Goal: Task Accomplishment & Management: Use online tool/utility

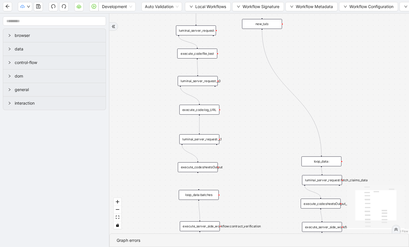
drag, startPoint x: 321, startPoint y: 59, endPoint x: 261, endPoint y: 138, distance: 98.9
click at [261, 138] on div "trigger execute_code:file_test luminai_server_request:__0 execute_code:log_URL …" at bounding box center [260, 124] width 300 height 220
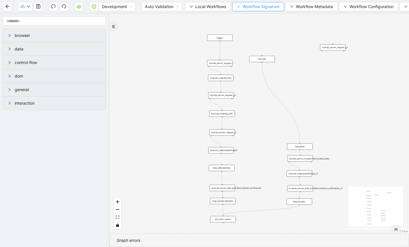
click at [258, 7] on span "Workflow Signature" at bounding box center [261, 6] width 37 height 6
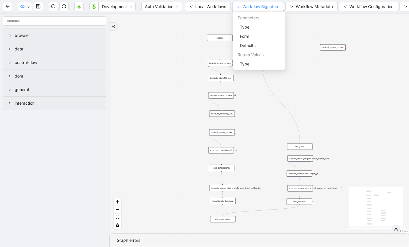
click at [258, 7] on span "Workflow Signature" at bounding box center [261, 6] width 37 height 6
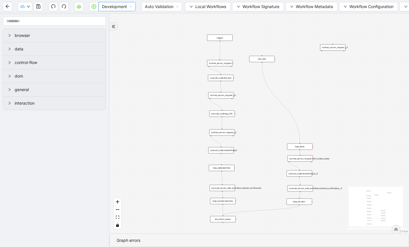
click at [126, 6] on span "Development" at bounding box center [117, 6] width 30 height 9
click at [95, 5] on icon "play-circle" at bounding box center [94, 6] width 5 height 5
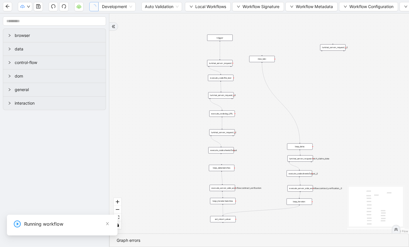
click at [84, 224] on div "Running workflow" at bounding box center [67, 223] width 86 height 7
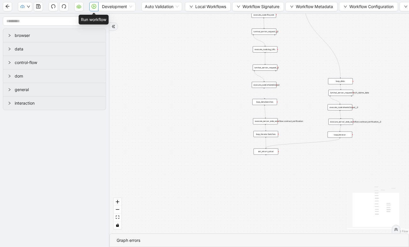
click at [94, 7] on icon "play-circle" at bounding box center [94, 6] width 5 height 5
click at [136, 240] on div "Graph errors" at bounding box center [259, 240] width 285 height 6
click at [150, 235] on div "Graph errors" at bounding box center [259, 241] width 299 height 14
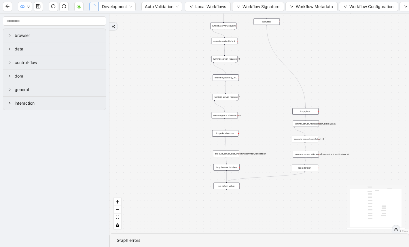
drag, startPoint x: 236, startPoint y: 129, endPoint x: 178, endPoint y: 174, distance: 73.3
click at [178, 174] on div "trigger execute_code:file_test luminai_server_request:__0 execute_code:log_URL …" at bounding box center [260, 124] width 300 height 220
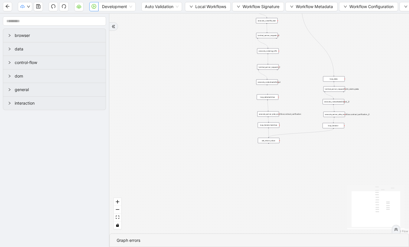
click at [94, 7] on icon "play-circle" at bounding box center [94, 6] width 5 height 5
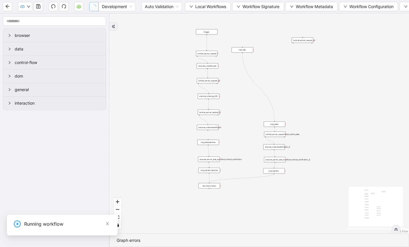
drag, startPoint x: 218, startPoint y: 73, endPoint x: 155, endPoint y: 121, distance: 79.8
click at [155, 121] on div "trigger execute_code:file_test luminai_server_request:__0 execute_code:log_URL …" at bounding box center [260, 124] width 300 height 220
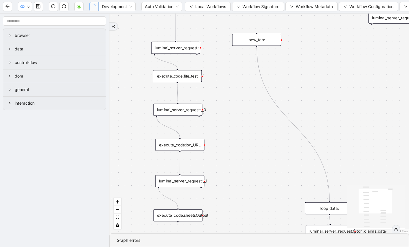
drag, startPoint x: 242, startPoint y: 69, endPoint x: 248, endPoint y: 177, distance: 108.2
click at [248, 177] on div "trigger execute_code:file_test luminai_server_request:__0 execute_code:log_URL …" at bounding box center [260, 124] width 300 height 220
click at [190, 80] on div "execute_code:file_test" at bounding box center [177, 76] width 49 height 12
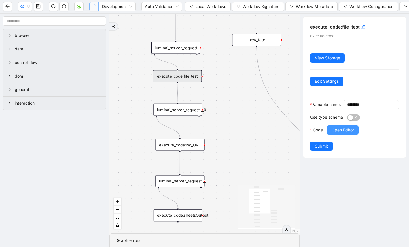
click at [342, 133] on span "Open Editor" at bounding box center [343, 130] width 22 height 6
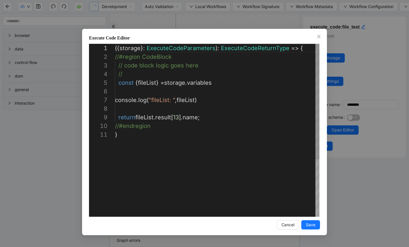
click at [176, 115] on div "({ storage }: ExecuteCodeParameters ): ExecuteCodeReturnType => { //#region Cod…" at bounding box center [217, 173] width 205 height 259
type textarea "**********"
click at [314, 226] on span "Save" at bounding box center [311, 225] width 10 height 6
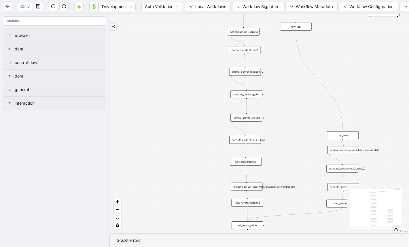
drag, startPoint x: 286, startPoint y: 44, endPoint x: 267, endPoint y: 118, distance: 76.5
click at [267, 118] on div "trigger execute_code:file_test luminai_server_request:__0 execute_code:log_URL …" at bounding box center [260, 124] width 300 height 220
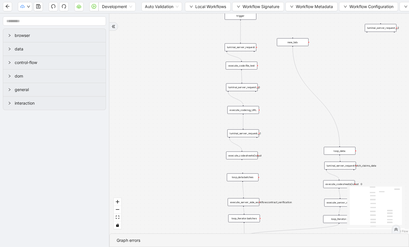
click at [252, 65] on div "execute_code:file_test" at bounding box center [242, 66] width 32 height 8
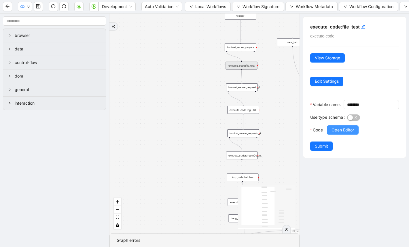
click at [341, 133] on span "Open Editor" at bounding box center [343, 130] width 22 height 6
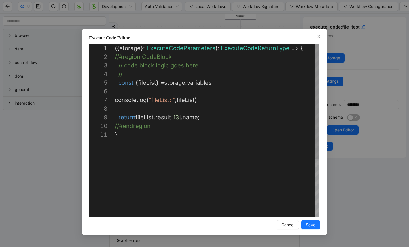
click at [178, 117] on div "({ storage }: ExecuteCodeParameters ): ExecuteCodeReturnType => { //#region Cod…" at bounding box center [217, 173] width 205 height 259
type textarea "**********"
click at [316, 224] on button "Save" at bounding box center [310, 224] width 19 height 9
click at [316, 225] on button "Save" at bounding box center [310, 224] width 19 height 9
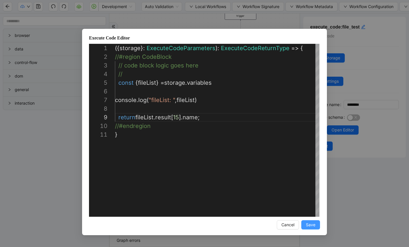
click at [315, 225] on span "Save" at bounding box center [311, 225] width 10 height 6
click at [313, 229] on button "Save" at bounding box center [310, 224] width 19 height 9
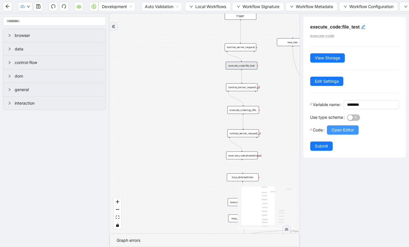
click at [341, 133] on span "Open Editor" at bounding box center [343, 130] width 22 height 6
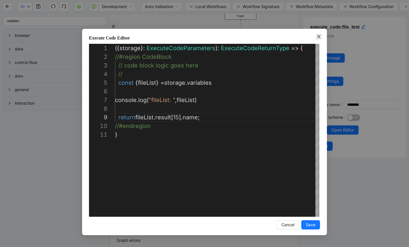
click at [320, 36] on icon "close" at bounding box center [319, 36] width 5 height 5
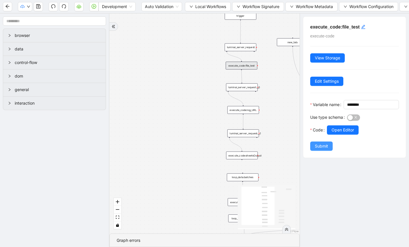
click at [322, 151] on button "Submit" at bounding box center [321, 146] width 22 height 9
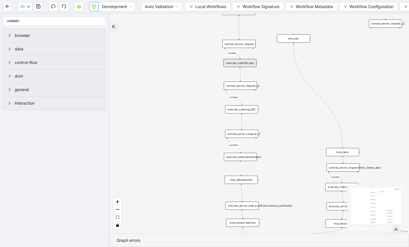
click at [94, 5] on icon "play-circle" at bounding box center [94, 6] width 5 height 5
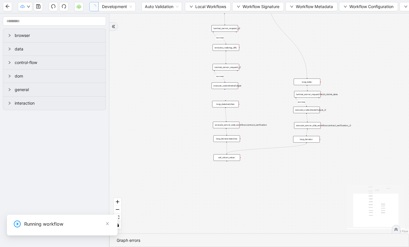
drag, startPoint x: 285, startPoint y: 179, endPoint x: 265, endPoint y: 105, distance: 76.5
click at [265, 105] on div "success success success success trigger execute_code:file_test luminai_server_r…" at bounding box center [260, 124] width 300 height 220
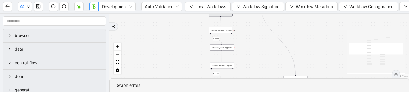
click at [267, 49] on div "success success success success trigger execute_code:file_test luminai_server_r…" at bounding box center [260, 46] width 300 height 65
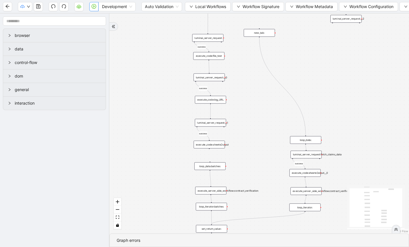
drag, startPoint x: 249, startPoint y: 47, endPoint x: 244, endPoint y: 89, distance: 42.7
click at [244, 90] on div "success success success success trigger execute_code:file_test luminai_server_r…" at bounding box center [260, 124] width 300 height 220
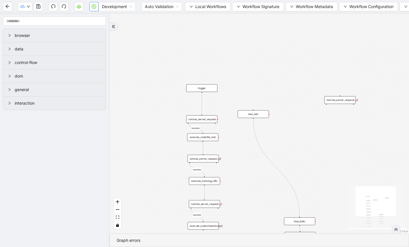
drag, startPoint x: 232, startPoint y: 57, endPoint x: 226, endPoint y: 137, distance: 80.3
click at [226, 138] on div "success success success success trigger execute_code:file_test luminai_server_r…" at bounding box center [260, 124] width 300 height 220
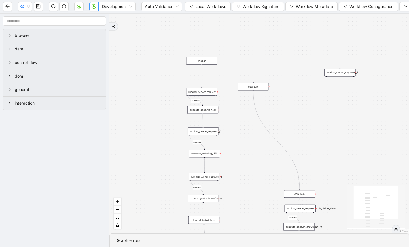
drag, startPoint x: 226, startPoint y: 137, endPoint x: 226, endPoint y: 110, distance: 28.0
click at [226, 110] on div "success success success success trigger execute_code:file_test luminai_server_r…" at bounding box center [260, 124] width 300 height 220
click at [212, 110] on div "execute_code:file_test" at bounding box center [202, 109] width 31 height 8
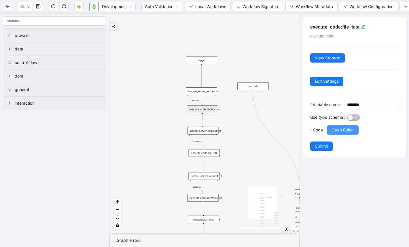
click at [345, 135] on button "Open Editor" at bounding box center [343, 129] width 32 height 9
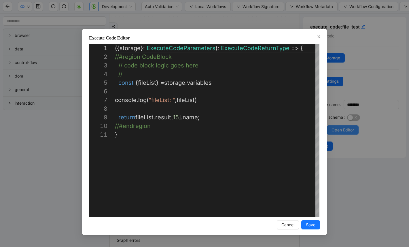
scroll to position [86, 0]
click at [312, 225] on span "Save" at bounding box center [311, 225] width 10 height 6
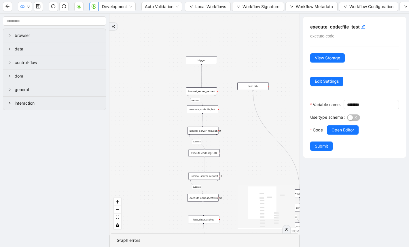
click at [210, 132] on div "luminai_server_request:__0" at bounding box center [202, 131] width 31 height 8
click at [210, 111] on div "execute_code:file_test" at bounding box center [202, 109] width 31 height 8
click at [346, 133] on span "Open Editor" at bounding box center [343, 130] width 22 height 6
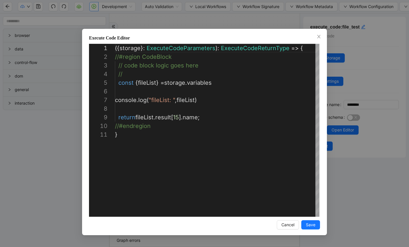
click at [350, 122] on div "**********" at bounding box center [204, 123] width 409 height 247
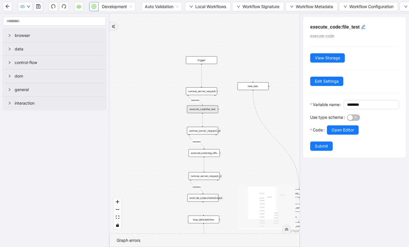
click at [216, 154] on div "execute_code:log_URL" at bounding box center [204, 153] width 31 height 8
click at [338, 133] on span "Open Editor" at bounding box center [343, 130] width 22 height 6
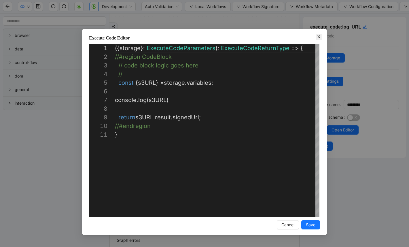
click at [320, 35] on icon "close" at bounding box center [319, 36] width 5 height 5
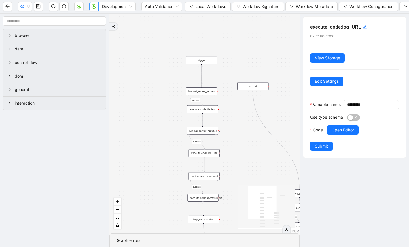
click at [214, 175] on div "luminai_server_request:__1" at bounding box center [204, 176] width 31 height 8
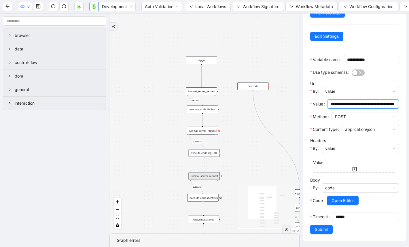
scroll to position [54, 0]
click at [205, 202] on div "success success success success trigger execute_code:file_test luminai_server_r…" at bounding box center [205, 124] width 190 height 220
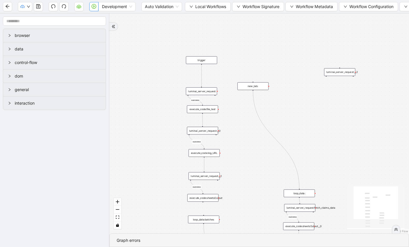
click at [207, 199] on div "execute_code:sheetsOutput" at bounding box center [202, 198] width 31 height 8
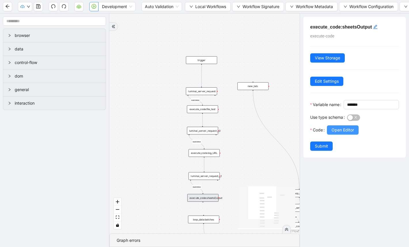
click at [339, 133] on span "Open Editor" at bounding box center [343, 130] width 22 height 6
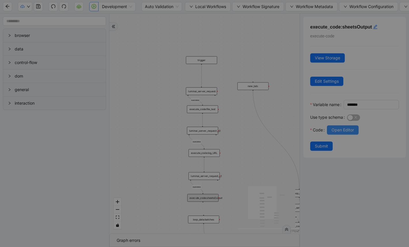
scroll to position [86, 0]
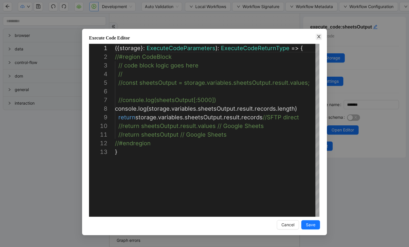
click at [320, 35] on icon "close" at bounding box center [319, 36] width 5 height 5
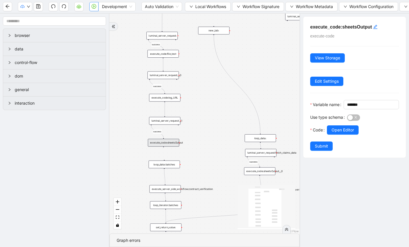
drag, startPoint x: 255, startPoint y: 152, endPoint x: 216, endPoint y: 97, distance: 67.8
click at [216, 97] on div "success success success success trigger execute_code:file_test luminai_server_r…" at bounding box center [205, 124] width 190 height 220
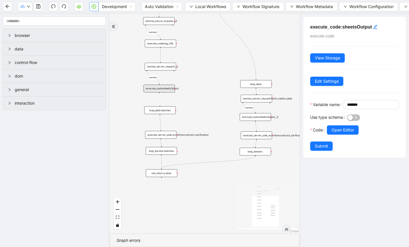
drag, startPoint x: 201, startPoint y: 141, endPoint x: 197, endPoint y: 87, distance: 54.4
click at [197, 87] on div "success success success success trigger execute_code:file_test luminai_server_r…" at bounding box center [205, 124] width 190 height 220
click at [169, 175] on div "set_return_value:" at bounding box center [161, 173] width 31 height 8
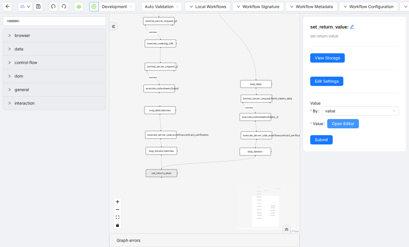
click at [338, 127] on button "Open Editor" at bounding box center [343, 123] width 32 height 9
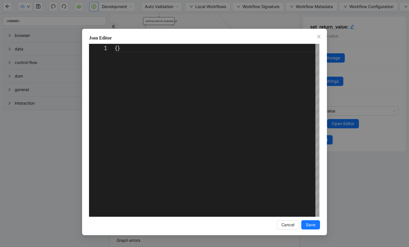
click at [268, 22] on div "Json Editor 1 {} ** Enter to Rename, ⇧Enter to Preview Cancel Save" at bounding box center [204, 123] width 409 height 247
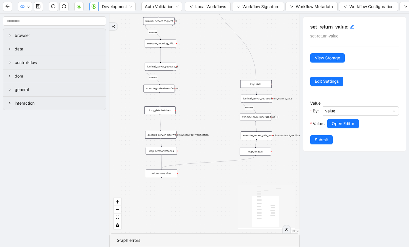
click at [255, 149] on div "loop_iterator:" at bounding box center [255, 152] width 31 height 8
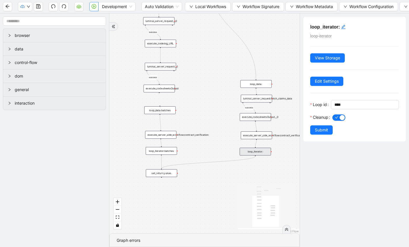
click at [261, 134] on div "execute_server_side_workflow:contract_verification__0" at bounding box center [256, 135] width 31 height 8
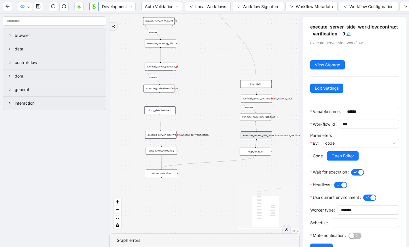
click at [259, 100] on div "luminai_server_request:fetch_claims_data" at bounding box center [256, 99] width 31 height 8
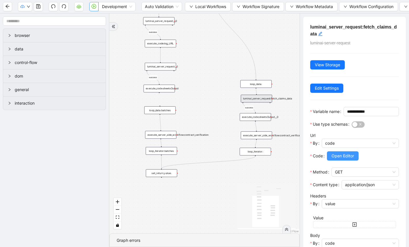
click at [336, 159] on span "Open Editor" at bounding box center [343, 156] width 22 height 6
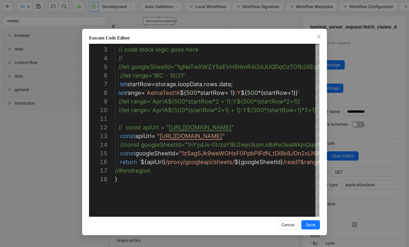
click at [262, 24] on div "Execute Code Editor 2 3 4 5 6 7 8 9 10 11 12 13 14 15 16 17 18 //#region CodeBl…" at bounding box center [204, 123] width 409 height 247
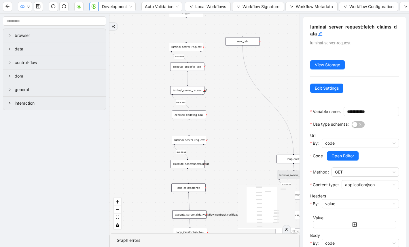
drag, startPoint x: 211, startPoint y: 73, endPoint x: 246, endPoint y: 153, distance: 87.2
click at [246, 153] on div "success success success success trigger execute_code:file_test luminai_server_r…" at bounding box center [205, 124] width 190 height 220
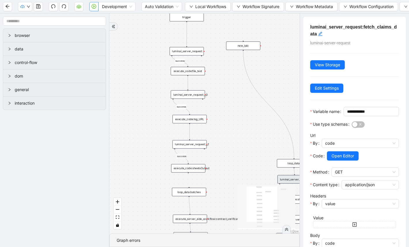
click at [188, 71] on div "execute_code:file_test" at bounding box center [188, 71] width 34 height 8
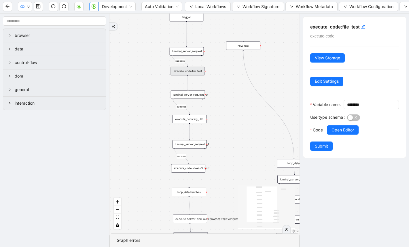
click at [191, 94] on div "luminai_server_request:__0" at bounding box center [188, 94] width 34 height 8
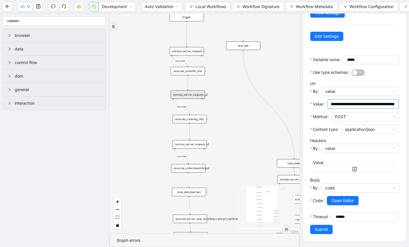
scroll to position [54, 0]
click at [339, 201] on span "Open Editor" at bounding box center [343, 200] width 22 height 6
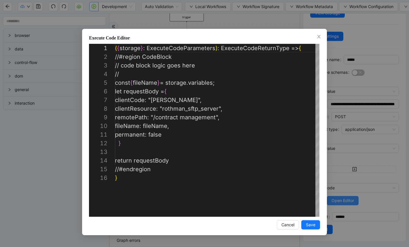
scroll to position [86, 0]
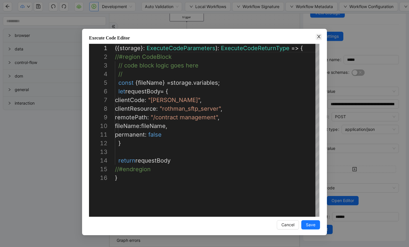
click at [319, 35] on icon "close" at bounding box center [319, 36] width 5 height 5
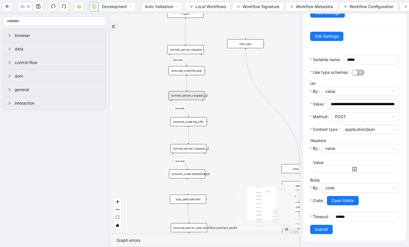
click at [192, 73] on div "execute_code:file_test" at bounding box center [187, 70] width 36 height 9
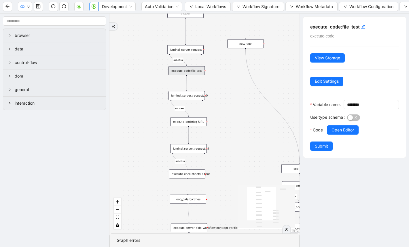
scroll to position [0, 0]
click at [199, 74] on div "execute_code:file_test" at bounding box center [187, 70] width 36 height 9
click at [344, 133] on span "Open Editor" at bounding box center [343, 130] width 22 height 6
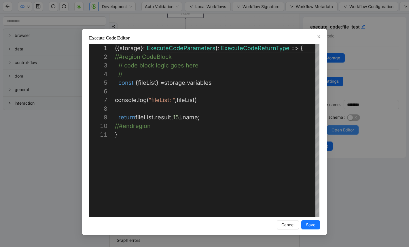
scroll to position [86, 0]
click at [219, 114] on div "({ storage }: ExecuteCodeParameters ): ExecuteCodeReturnType => { //#region Cod…" at bounding box center [217, 173] width 205 height 259
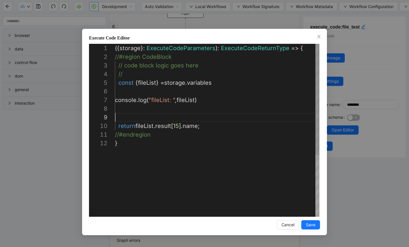
scroll to position [69, 0]
paste textarea "**********"
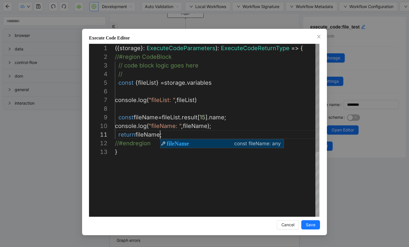
scroll to position [0, 45]
click at [237, 122] on div "({ storage }: ExecuteCodeParameters ): ExecuteCodeReturnType => { //#region Cod…" at bounding box center [217, 182] width 205 height 277
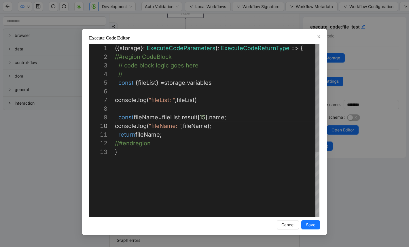
click at [240, 120] on div "({ storage }: ExecuteCodeParameters ): ExecuteCodeReturnType => { //#region Cod…" at bounding box center [217, 182] width 205 height 277
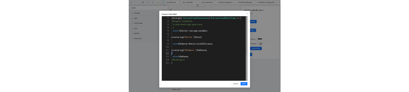
scroll to position [9, 0]
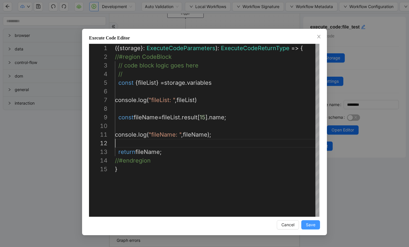
type textarea "**********"
click at [309, 224] on span "Save" at bounding box center [311, 225] width 10 height 6
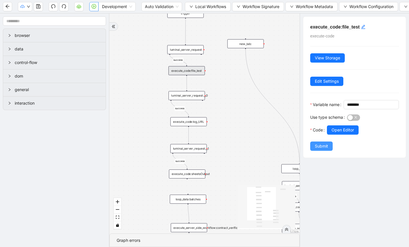
click at [322, 149] on span "Submit" at bounding box center [321, 146] width 13 height 6
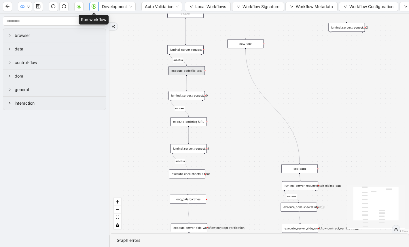
click at [92, 4] on button "button" at bounding box center [93, 6] width 9 height 9
